Goal: Transaction & Acquisition: Purchase product/service

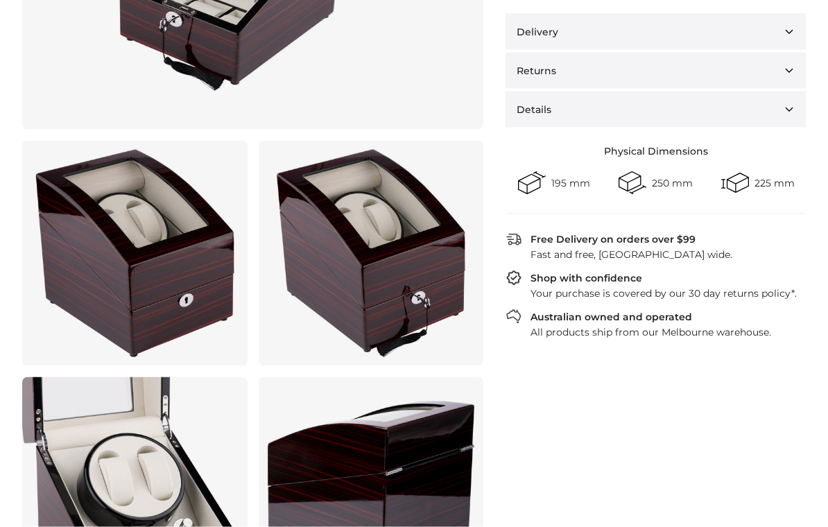
scroll to position [386, 0]
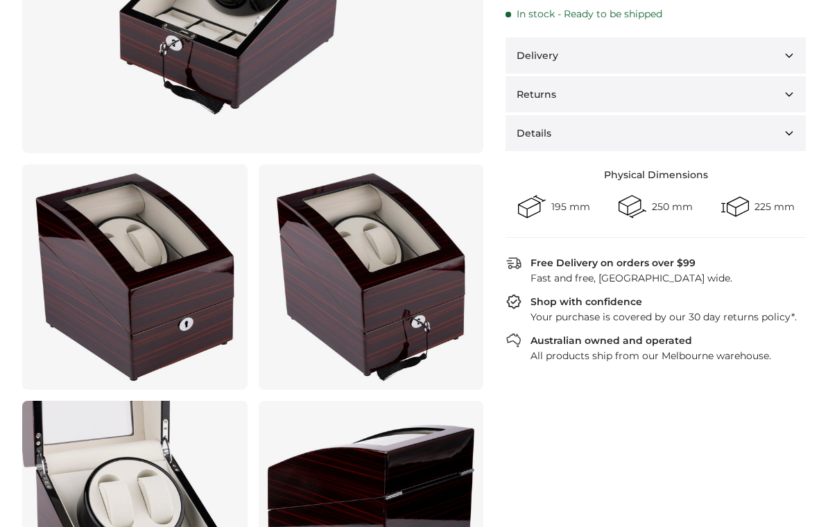
click at [105, 214] on link at bounding box center [134, 276] width 225 height 225
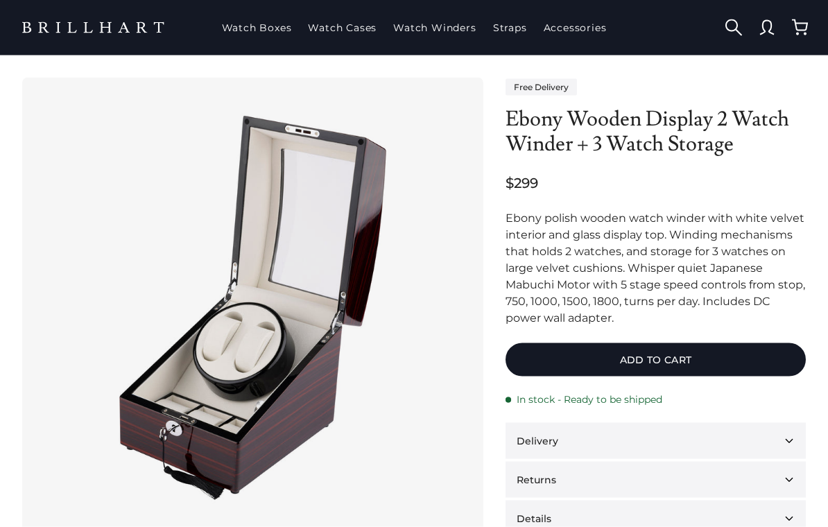
scroll to position [0, 0]
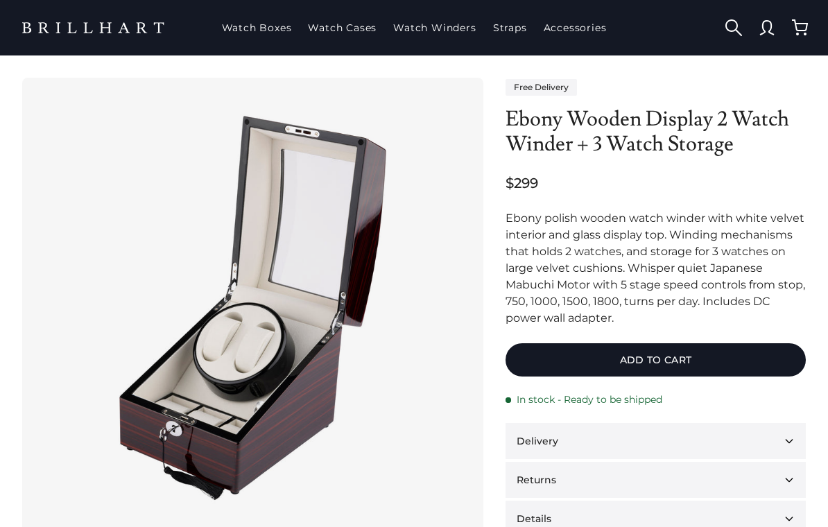
click at [703, 359] on button "Add to cart" at bounding box center [656, 359] width 300 height 33
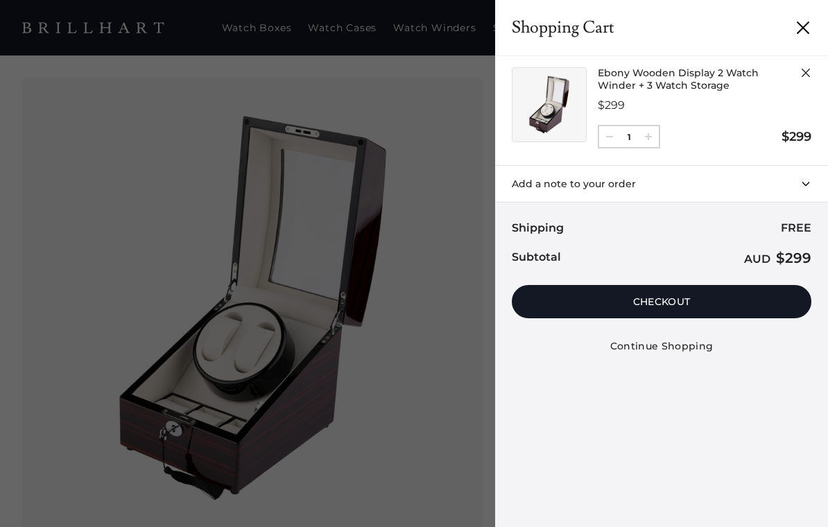
click at [735, 300] on button "Checkout" at bounding box center [662, 301] width 300 height 33
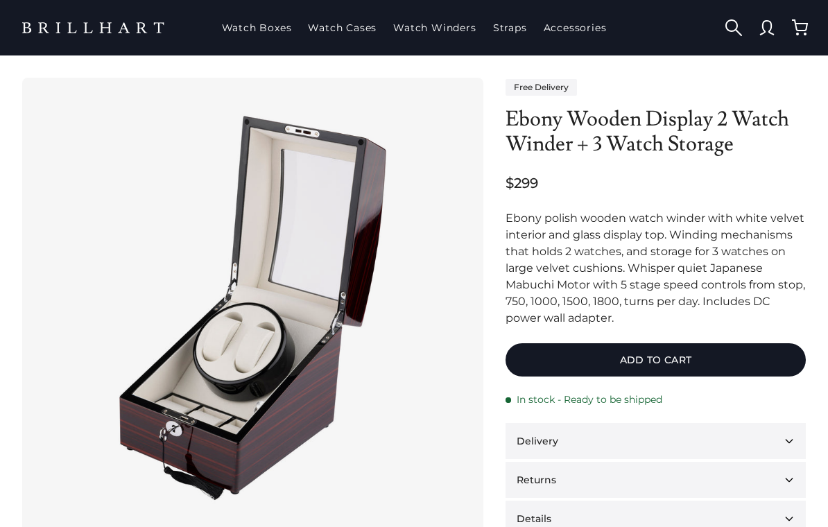
scroll to position [51, 0]
